Goal: Task Accomplishment & Management: Use online tool/utility

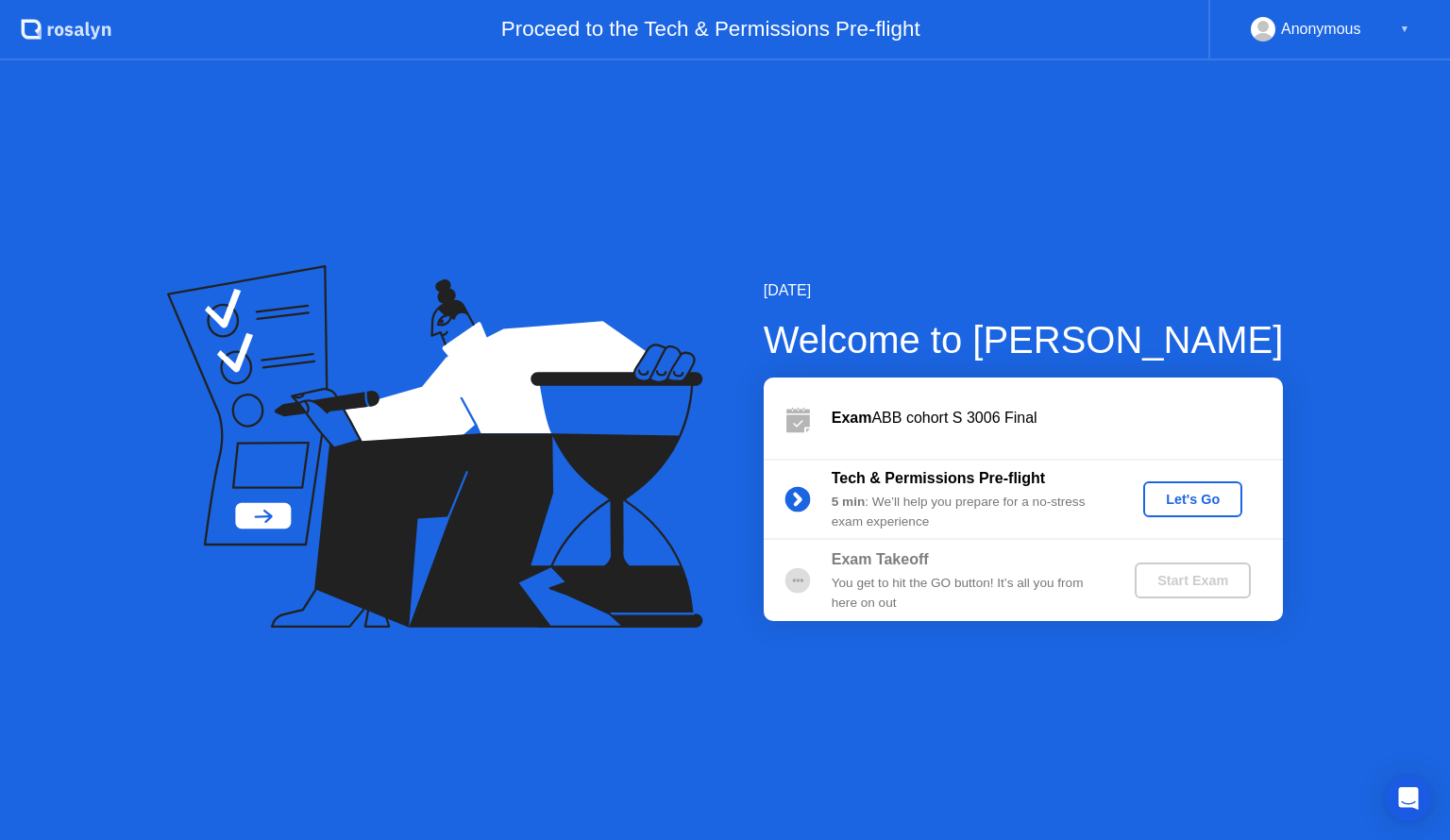
click at [1192, 501] on div "Let's Go" at bounding box center [1193, 499] width 84 height 15
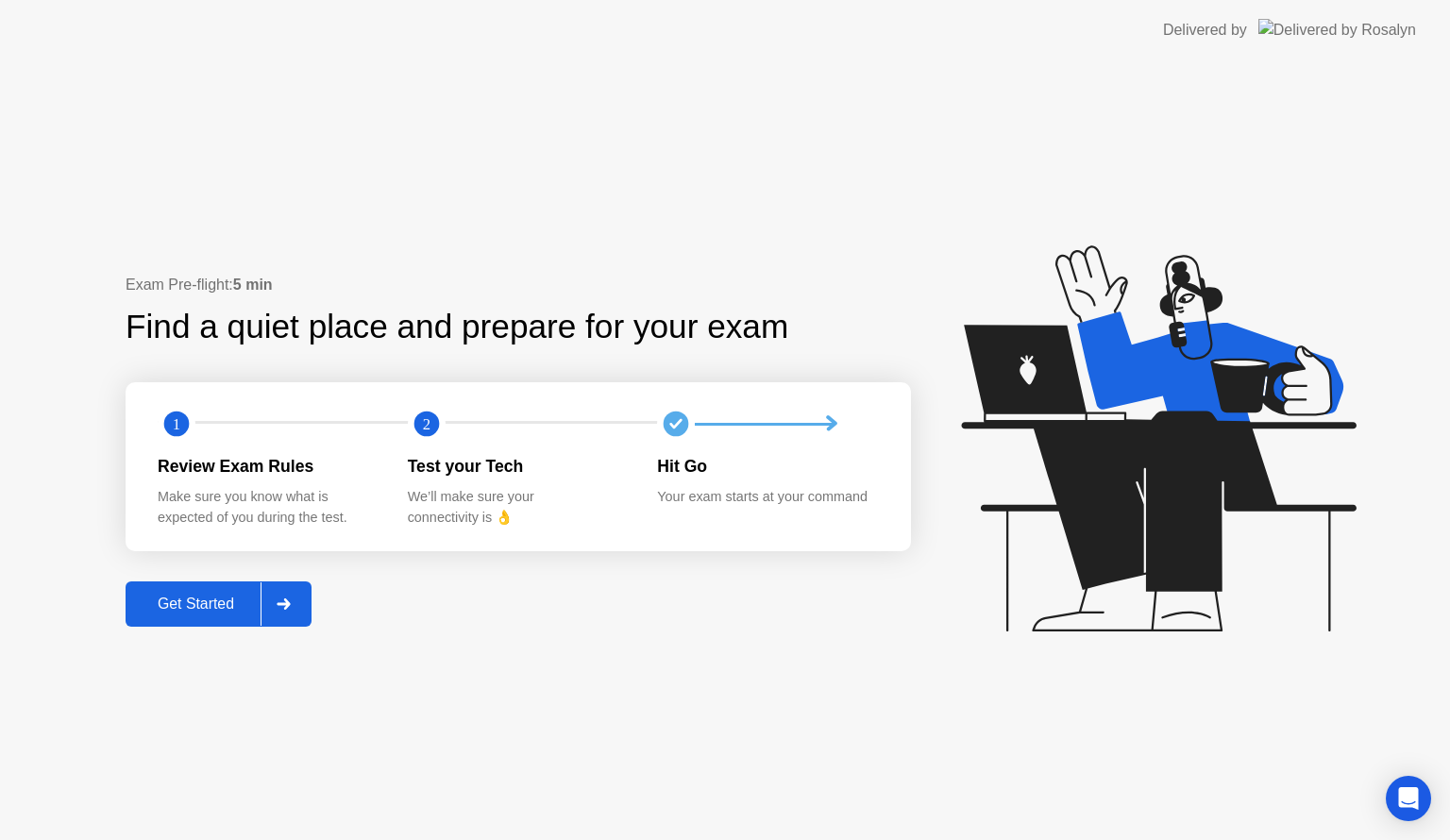
click at [225, 609] on div "Get Started" at bounding box center [196, 604] width 130 height 17
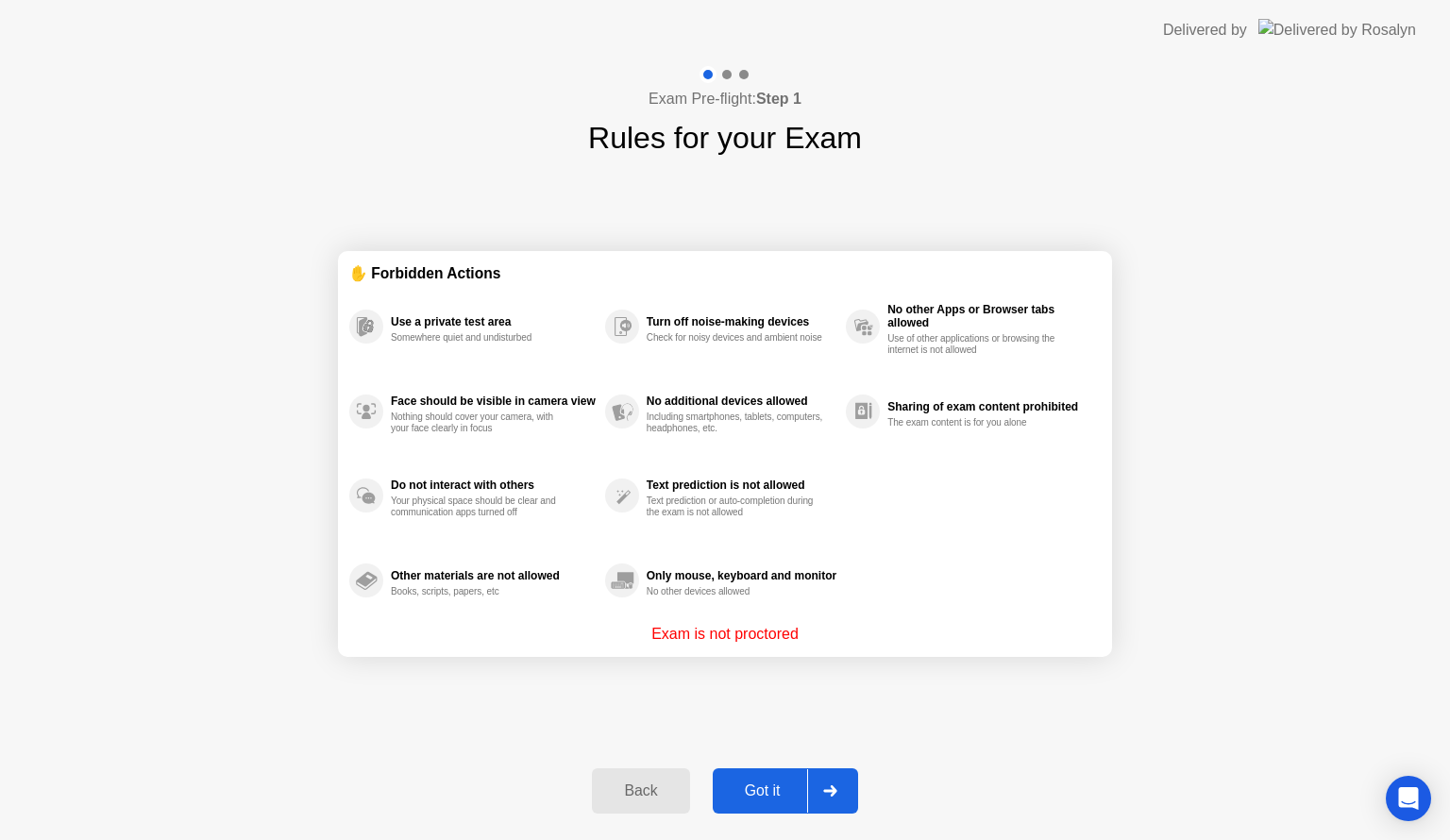
click at [774, 782] on div "Got it" at bounding box center [763, 790] width 88 height 17
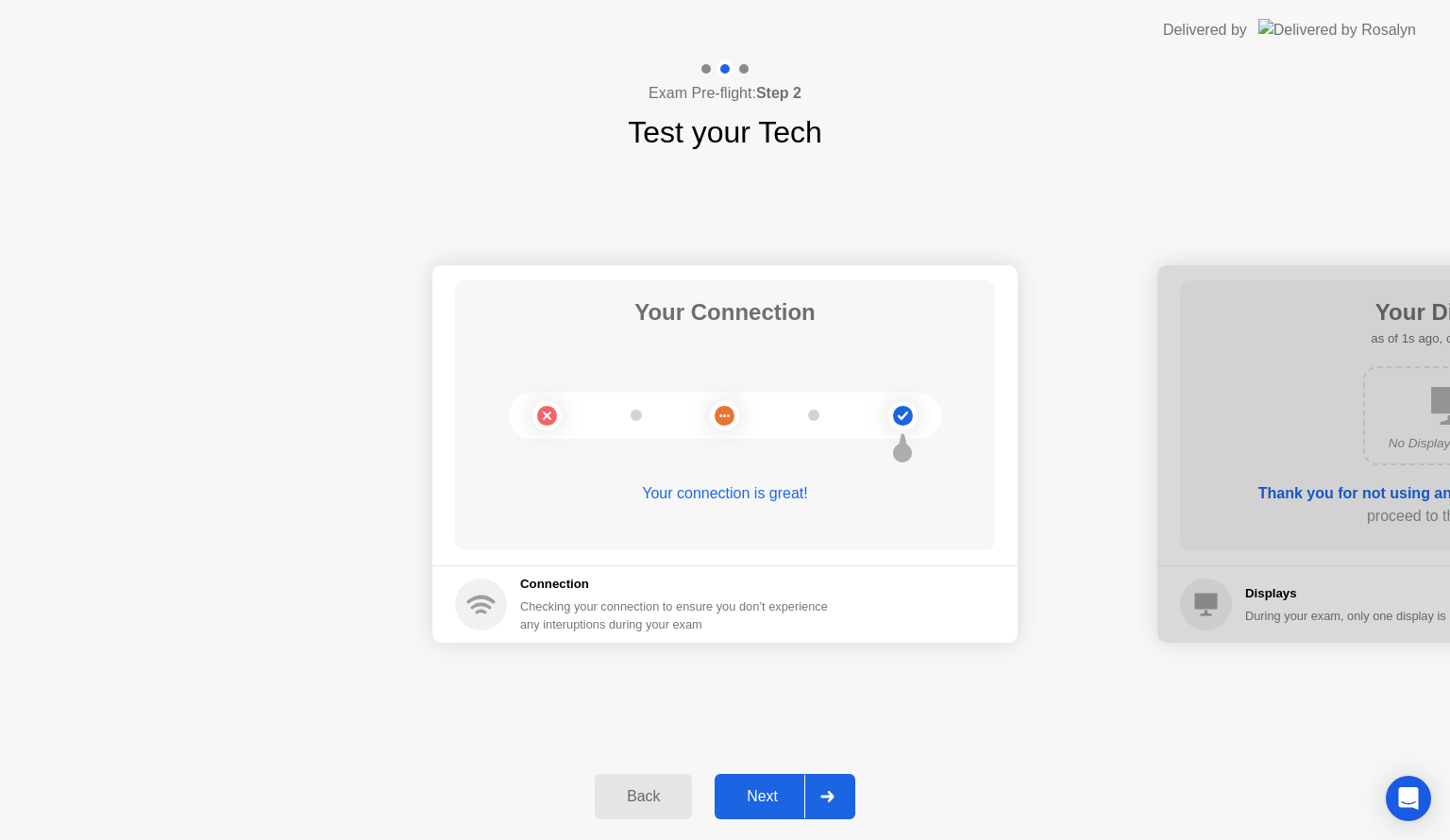
click at [769, 817] on button "Next" at bounding box center [784, 796] width 140 height 45
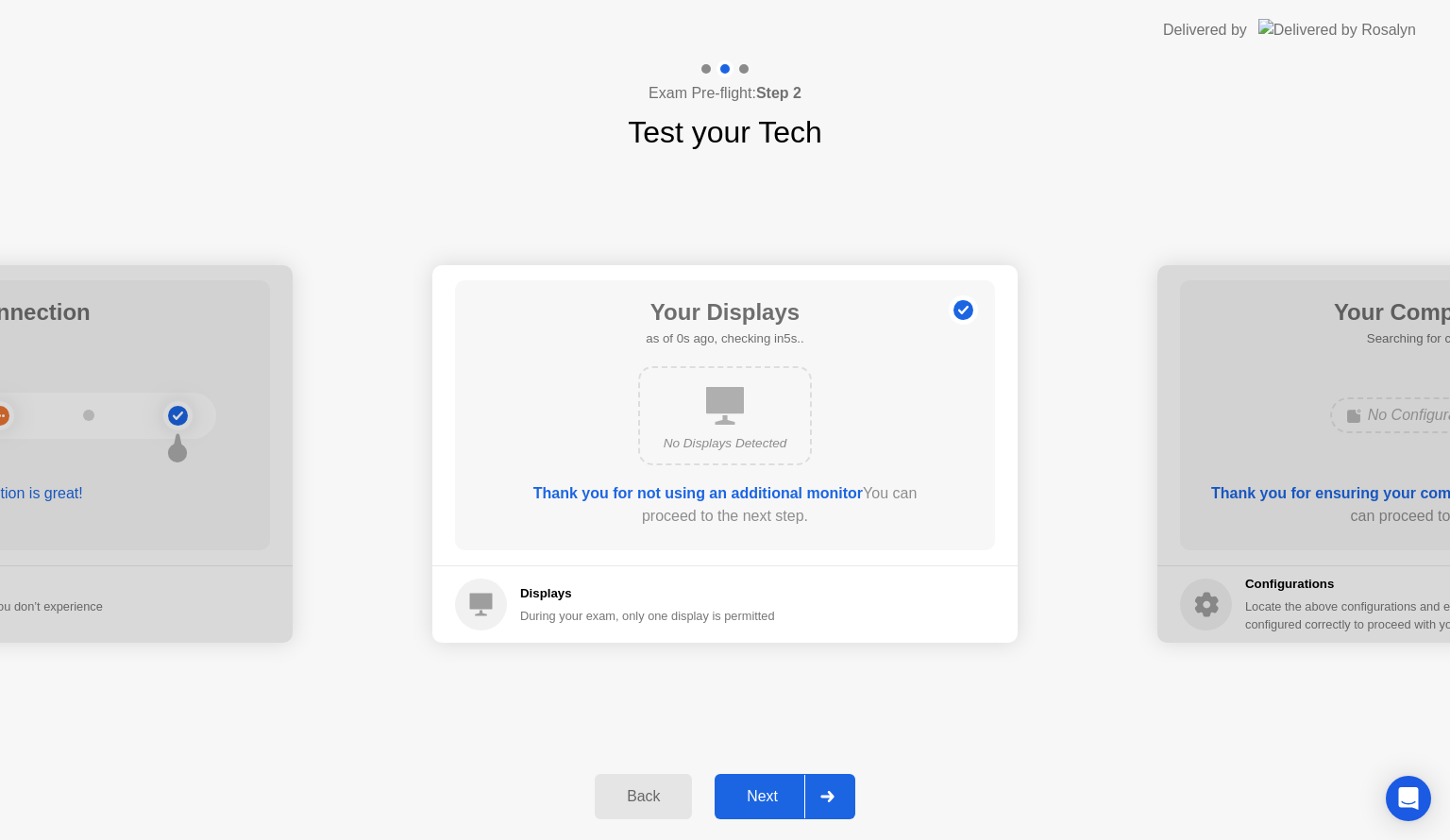
click at [769, 817] on button "Next" at bounding box center [784, 796] width 140 height 45
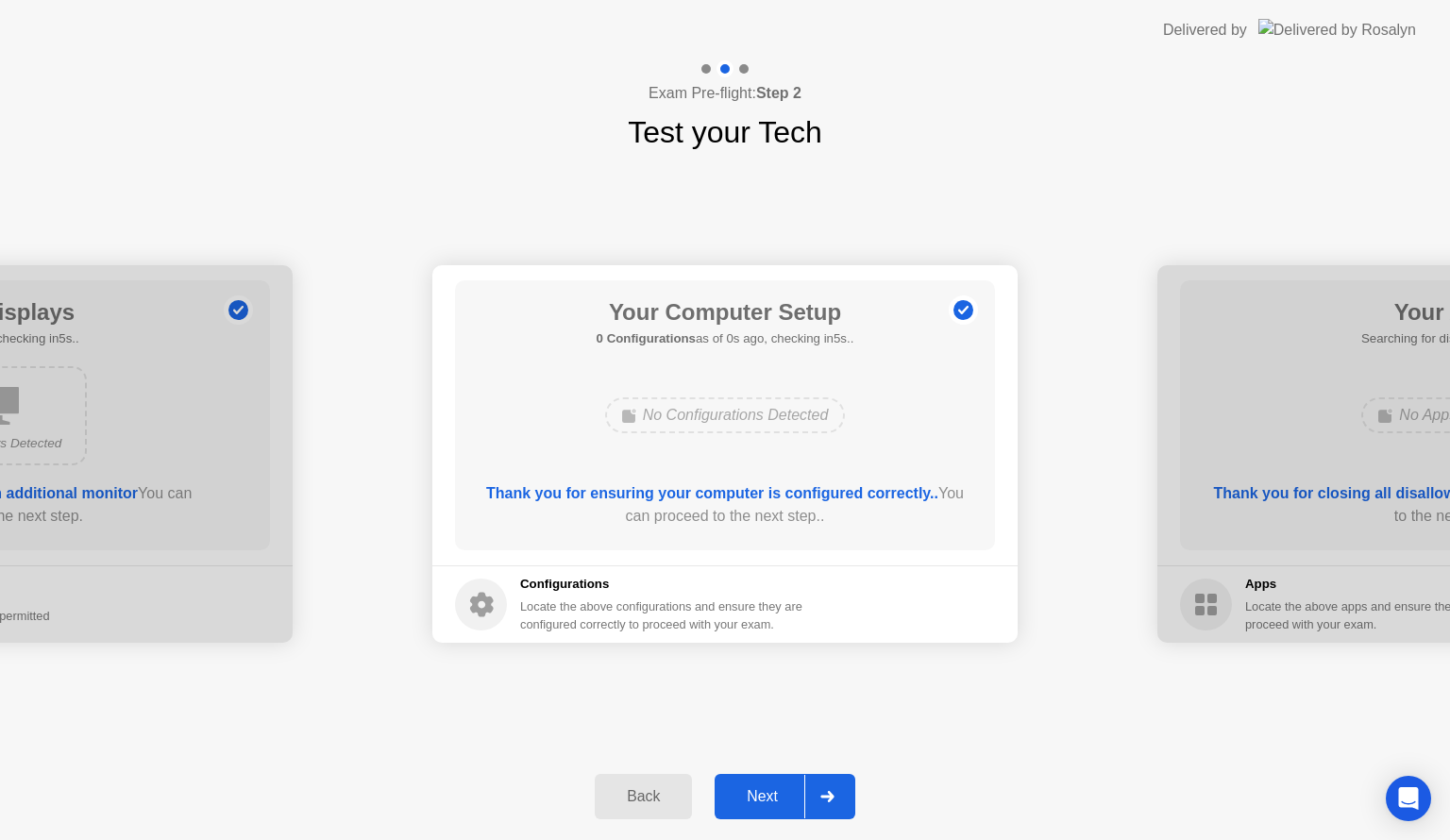
click at [767, 795] on div "Next" at bounding box center [763, 796] width 84 height 17
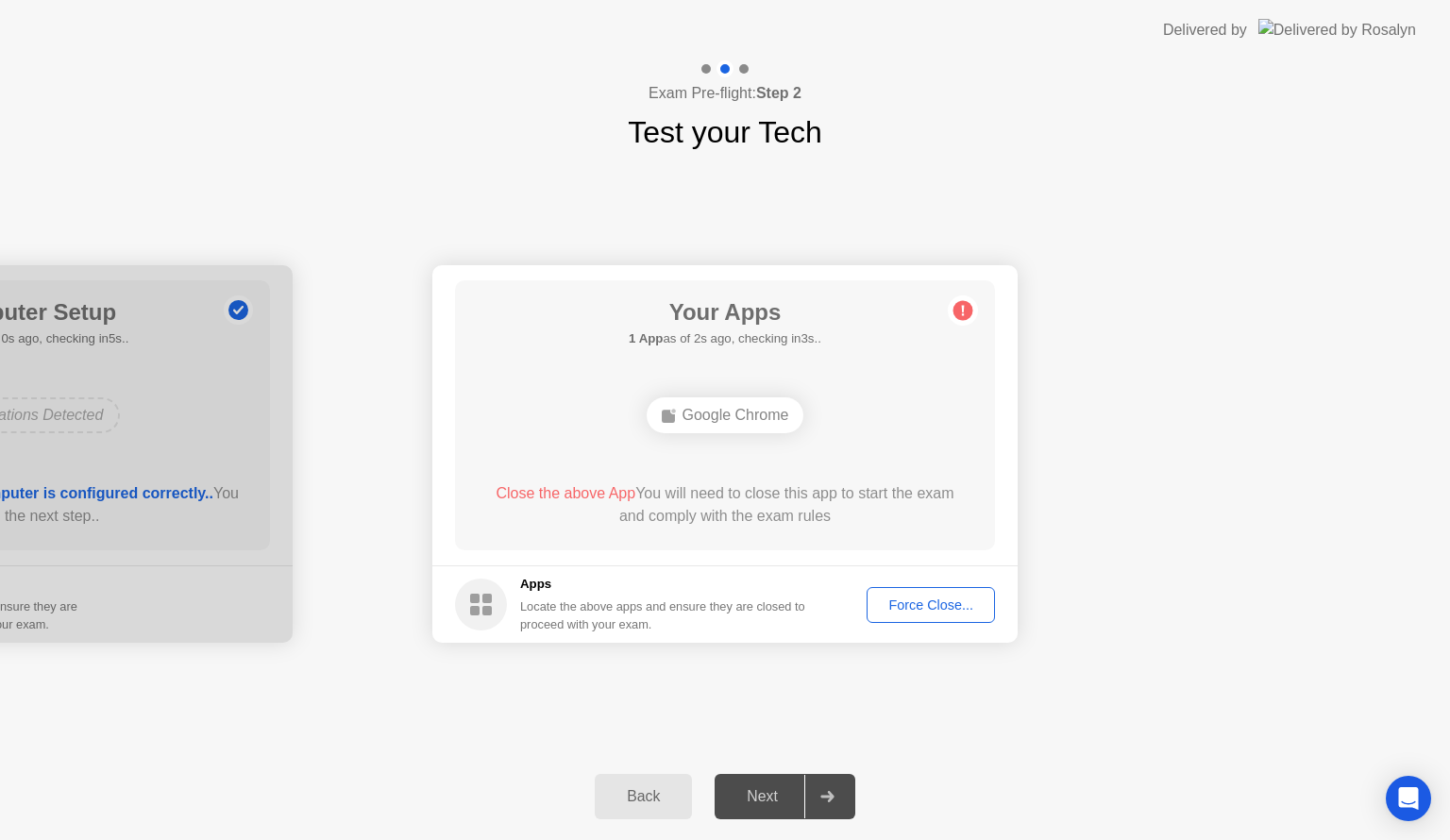
click at [898, 599] on div "Force Close..." at bounding box center [930, 604] width 115 height 15
click at [917, 600] on div "Force Close..." at bounding box center [930, 604] width 115 height 15
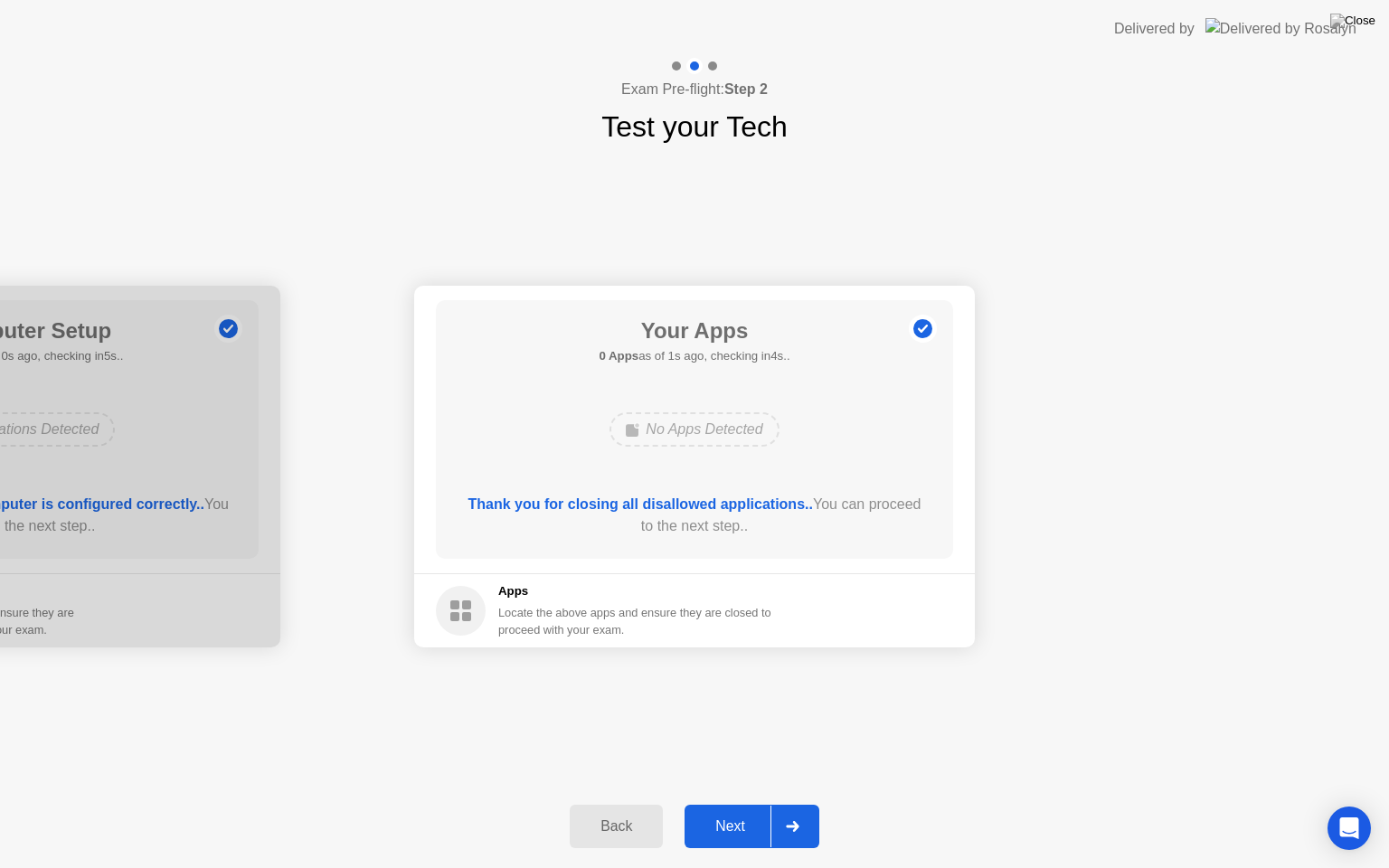
click at [748, 804] on div "Next" at bounding box center [731, 826] width 81 height 16
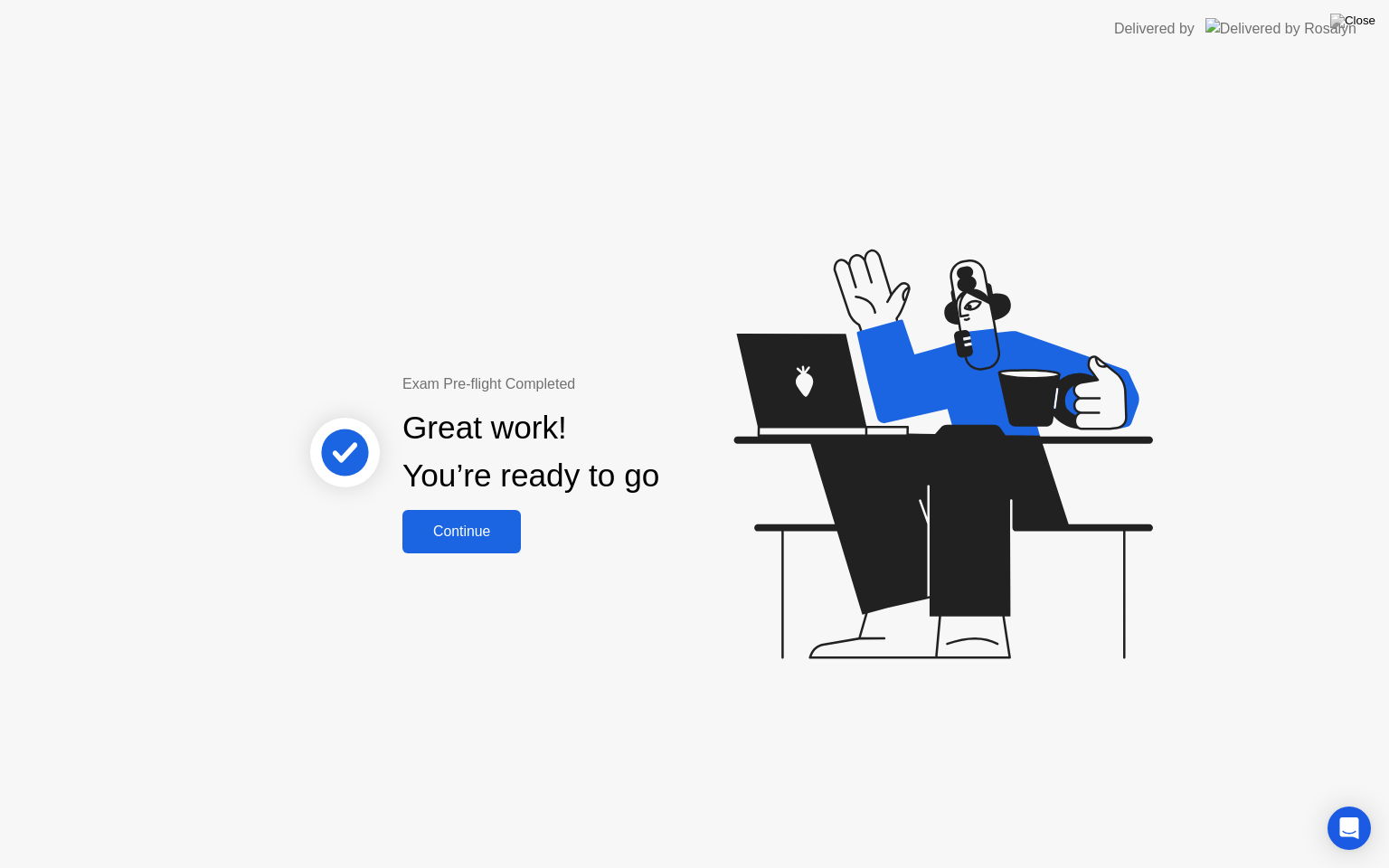
click at [488, 533] on div "Continue" at bounding box center [462, 531] width 107 height 16
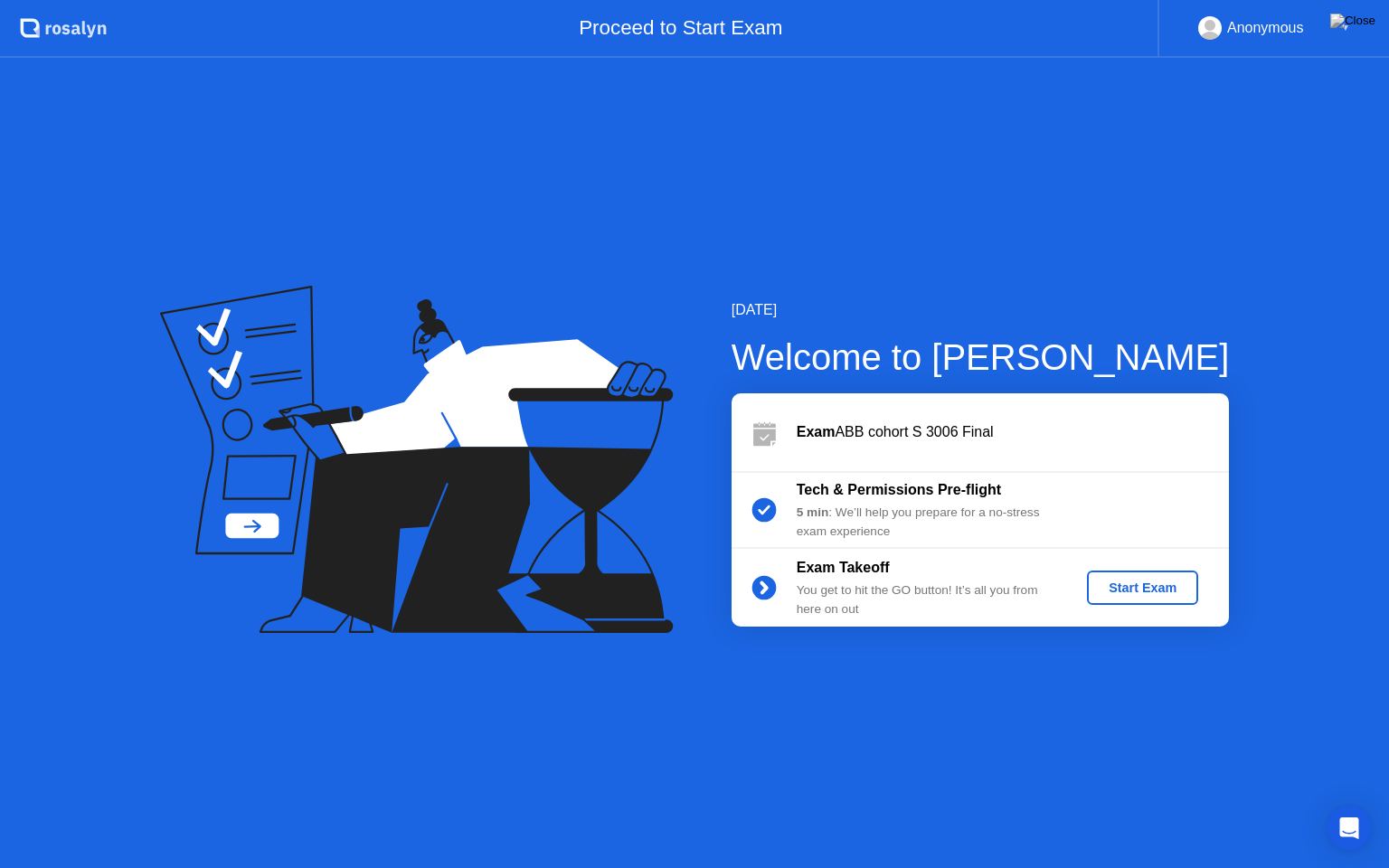
click at [1145, 590] on div "Start Exam" at bounding box center [1142, 587] width 97 height 14
